Goal: Answer question/provide support

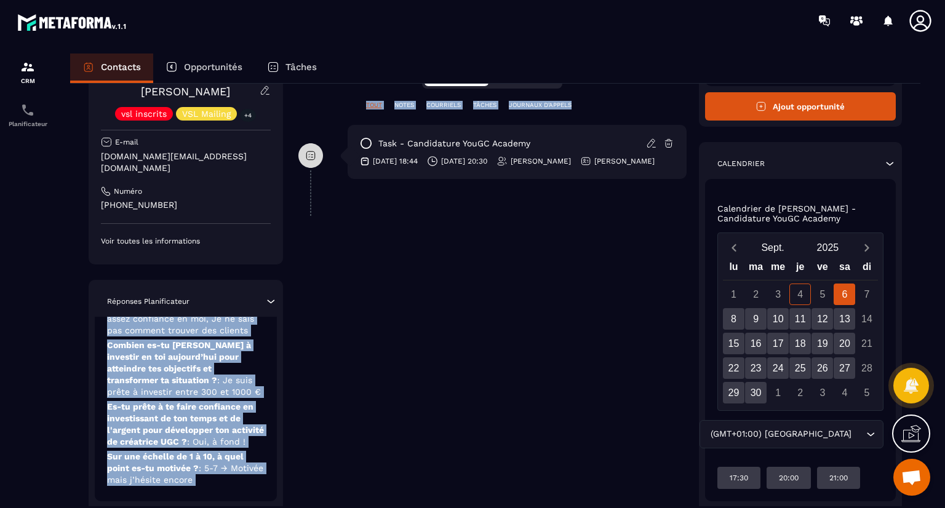
scroll to position [312, 0]
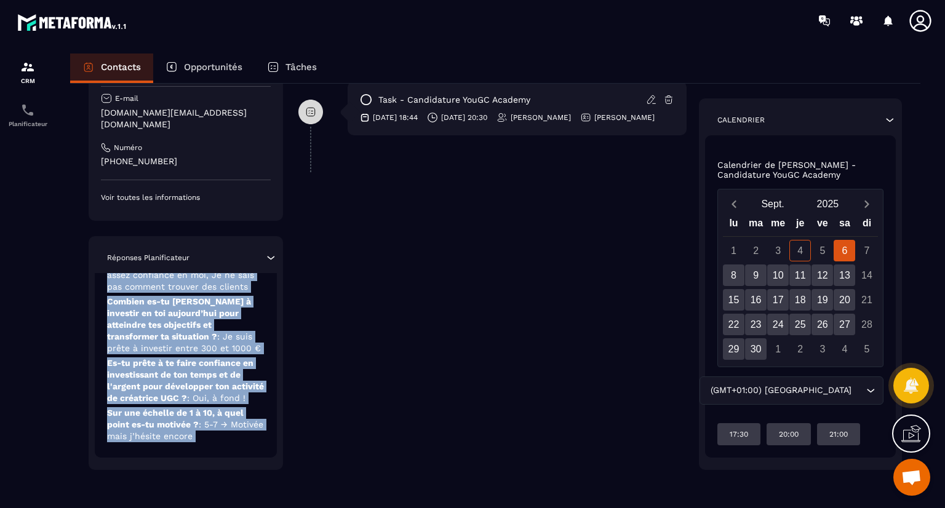
drag, startPoint x: 172, startPoint y: 437, endPoint x: 184, endPoint y: 493, distance: 56.7
click at [184, 493] on div "Revenir aux contacts Responsable [PERSON_NAME] [PERSON_NAME] vsl inscrits VSL M…" at bounding box center [495, 139] width 850 height 736
click at [257, 432] on p "Sur une échelle de 1 à 10, à quel point es-tu motivée ? : 5-7 → Motivée mais j’…" at bounding box center [185, 424] width 157 height 35
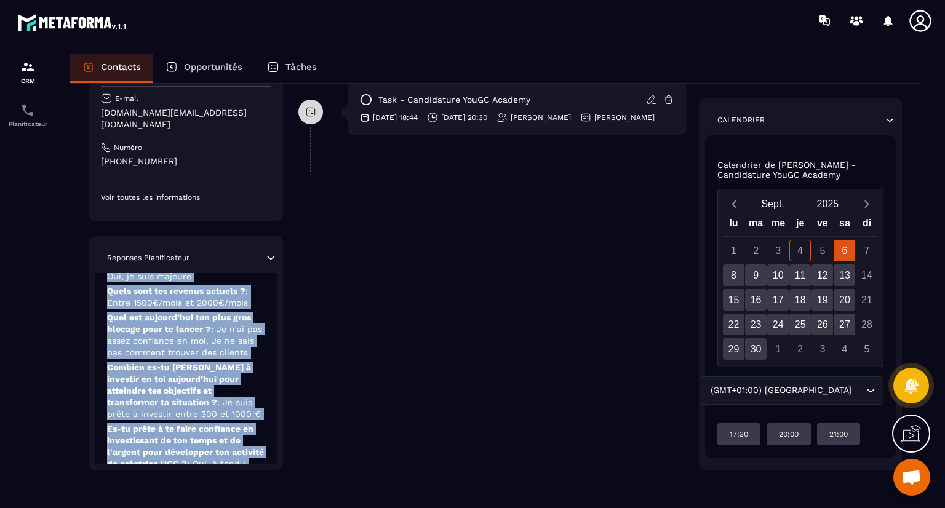
scroll to position [0, 0]
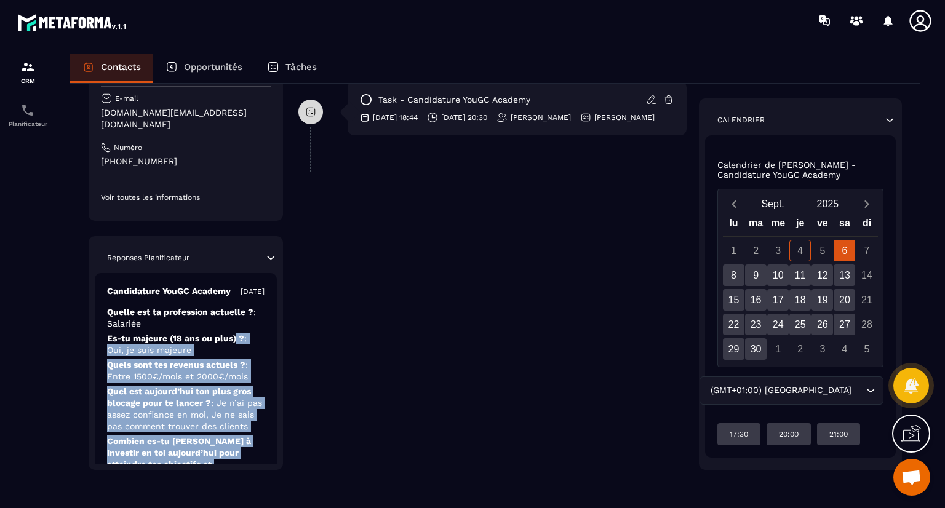
drag, startPoint x: 257, startPoint y: 432, endPoint x: 236, endPoint y: 351, distance: 84.0
click at [236, 351] on div "Candidature YouGC Academy [DATE] Quelle est ta profession actuelle ? : Salariée…" at bounding box center [186, 435] width 182 height 324
click at [271, 357] on div "Candidature YouGC Academy [DATE] Quelle est ta profession actuelle ? : Salariée…" at bounding box center [186, 435] width 182 height 324
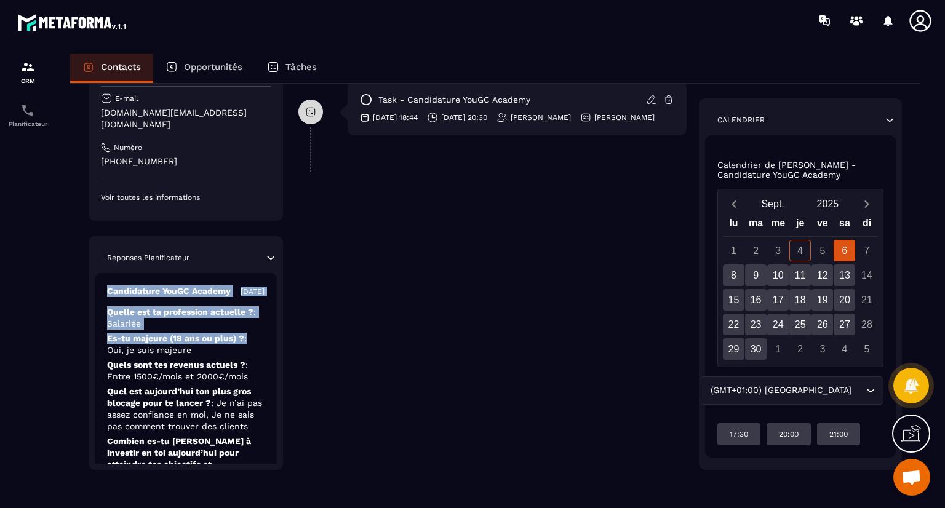
drag, startPoint x: 264, startPoint y: 355, endPoint x: 253, endPoint y: 261, distance: 94.1
click at [253, 261] on div "Réponses Planificateur Candidature YouGC Academy [DATE] Quelle est ta professio…" at bounding box center [186, 353] width 194 height 234
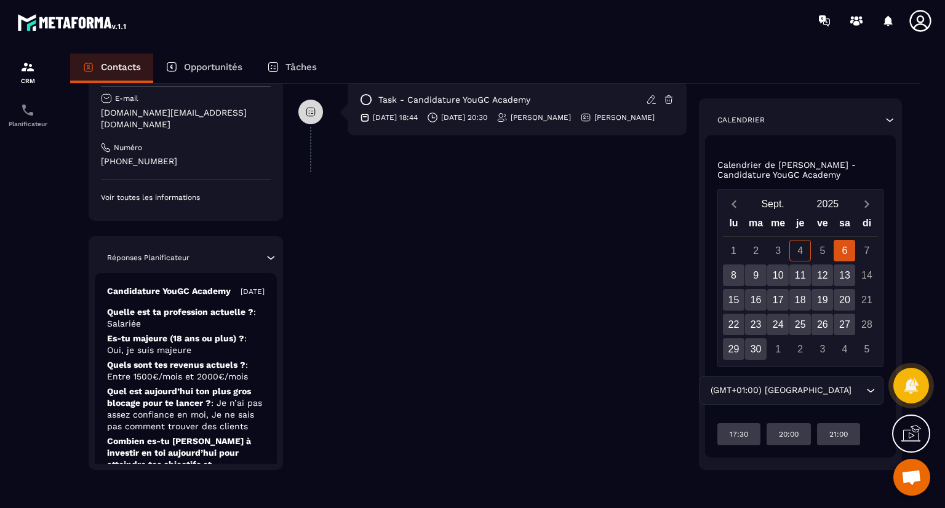
click at [258, 356] on p "Es-tu majeure (18 ans ou plus) ? : Oui, je suis majeure" at bounding box center [185, 344] width 157 height 23
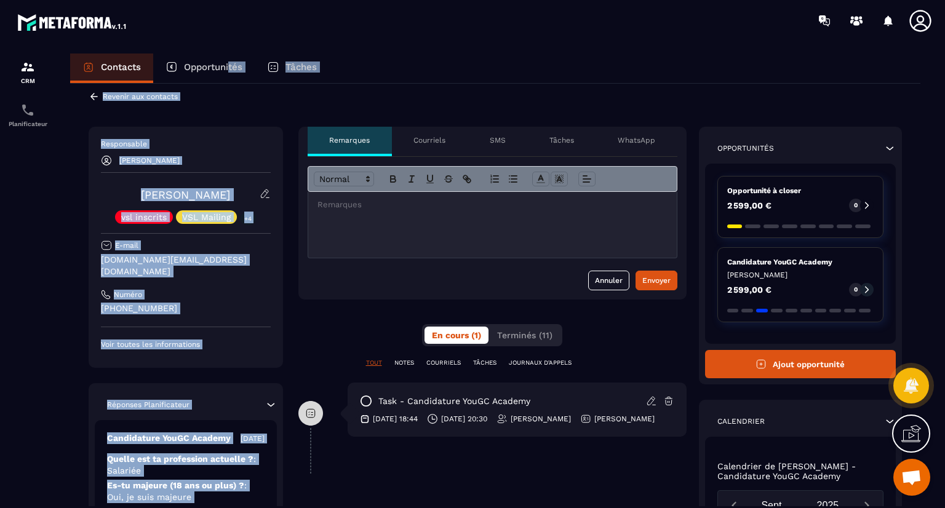
drag, startPoint x: 227, startPoint y: 429, endPoint x: 231, endPoint y: 77, distance: 351.9
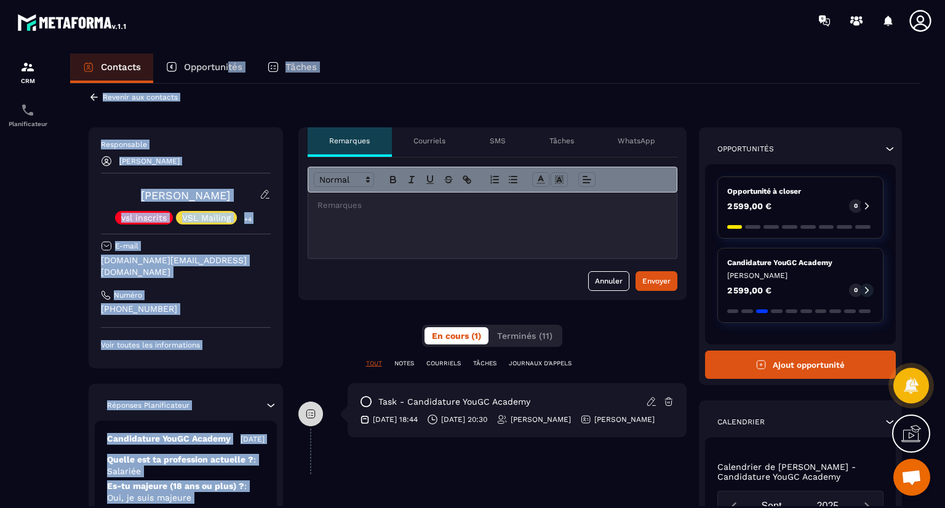
click at [231, 77] on div "Contacts Opportunités Tâches Revenir aux contacts Responsable [PERSON_NAME] [PE…" at bounding box center [495, 292] width 875 height 477
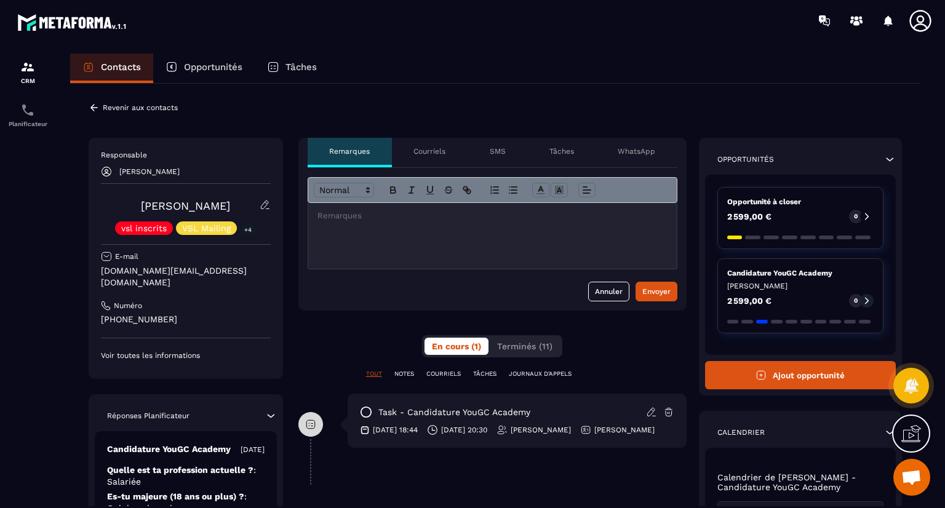
click at [31, 251] on div at bounding box center [27, 292] width 55 height 502
click at [91, 104] on icon at bounding box center [94, 107] width 11 height 11
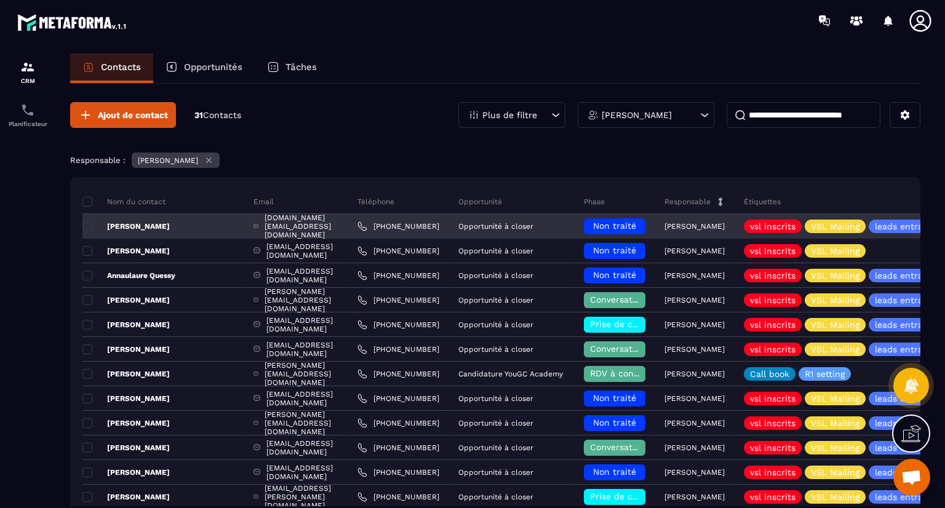
click at [637, 226] on h6 "Non traité" at bounding box center [614, 226] width 49 height 10
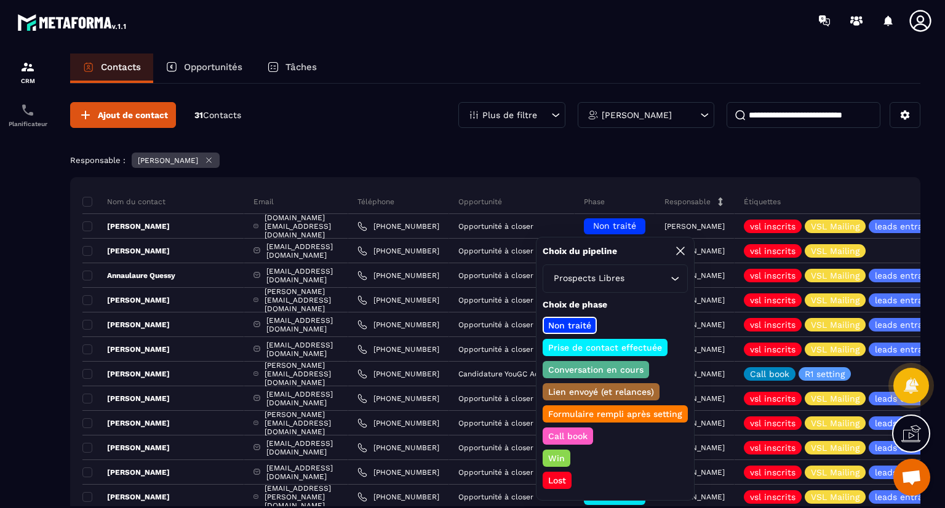
click at [613, 348] on p "Prise de contact effectuée" at bounding box center [604, 347] width 117 height 12
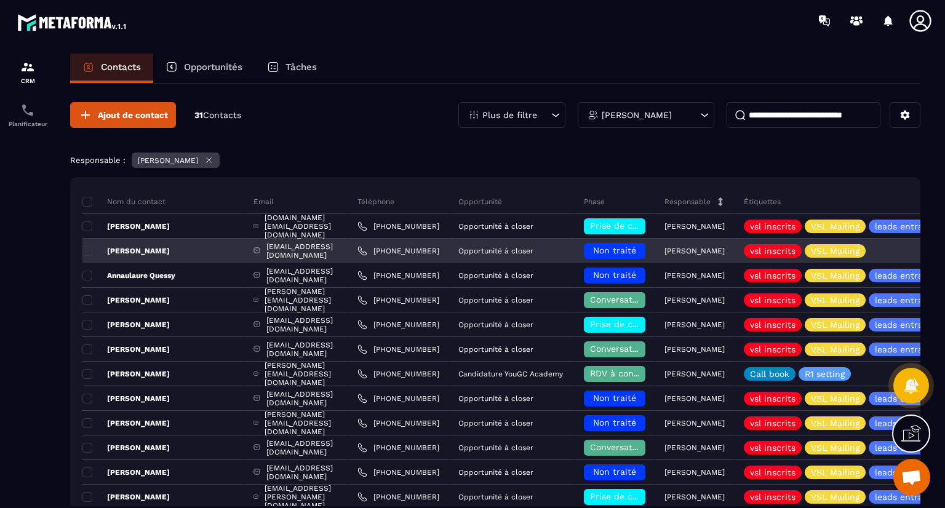
click at [597, 248] on span "Non traité" at bounding box center [614, 250] width 43 height 10
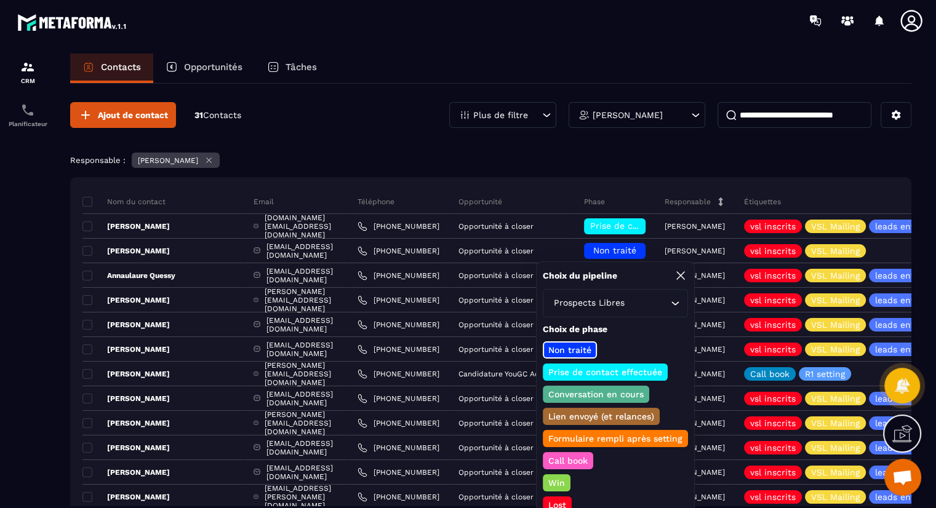
click at [583, 368] on p "Prise de contact effectuée" at bounding box center [604, 372] width 117 height 12
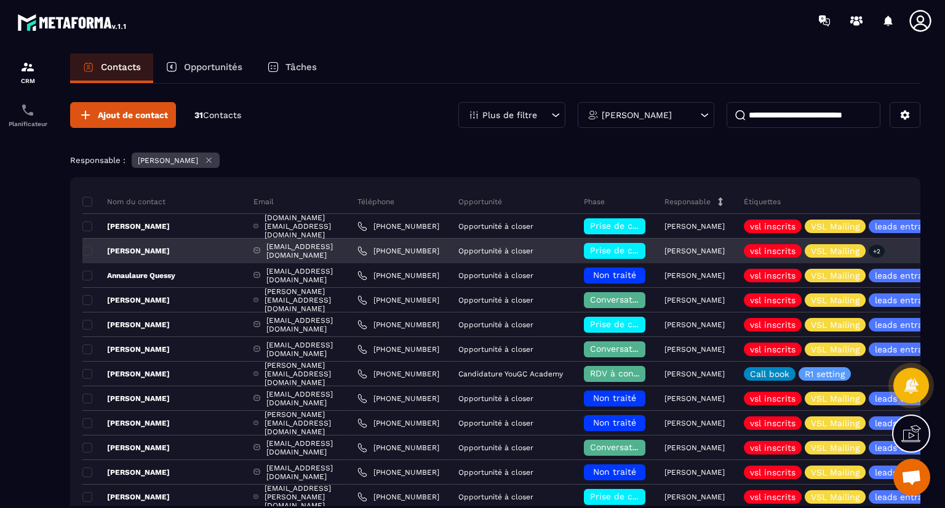
click at [132, 244] on div "[PERSON_NAME]" at bounding box center [163, 251] width 162 height 25
